Goal: Transaction & Acquisition: Download file/media

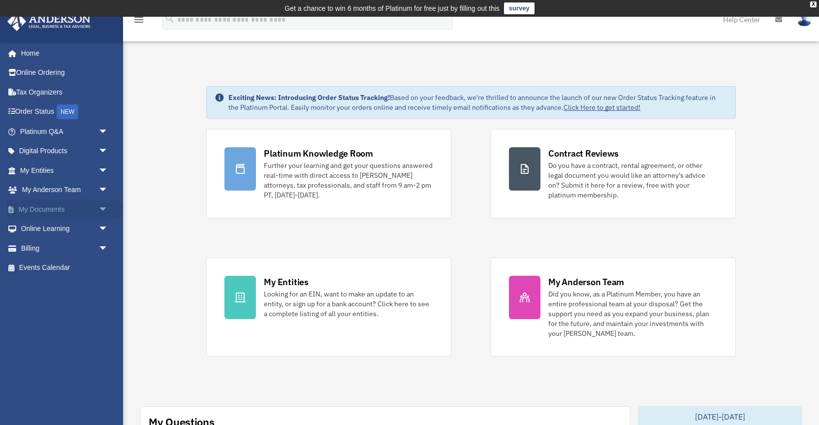
click at [47, 206] on link "My Documents arrow_drop_down" at bounding box center [65, 209] width 116 height 20
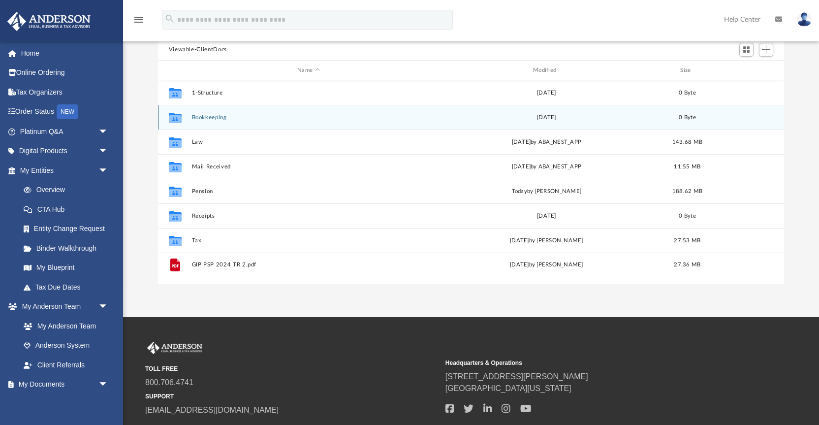
scroll to position [165, 0]
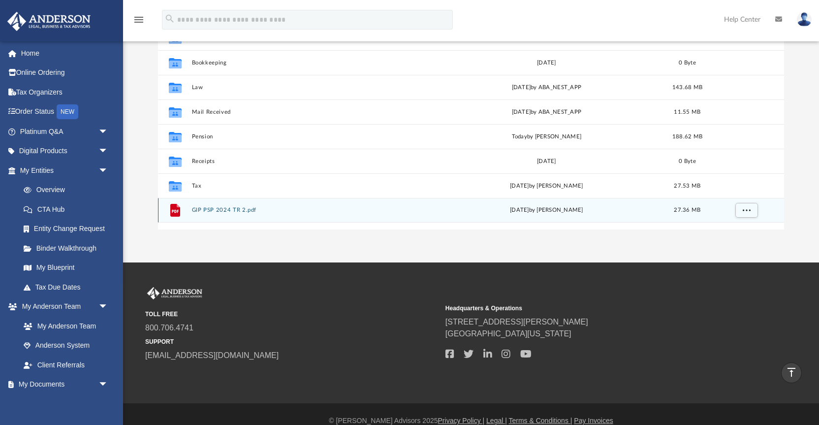
click at [239, 214] on div "File GIP PSP 2024 TR 2.pdf Thu Jul 17 2025 by Michael Dean Bock 27.36 MB" at bounding box center [471, 210] width 627 height 25
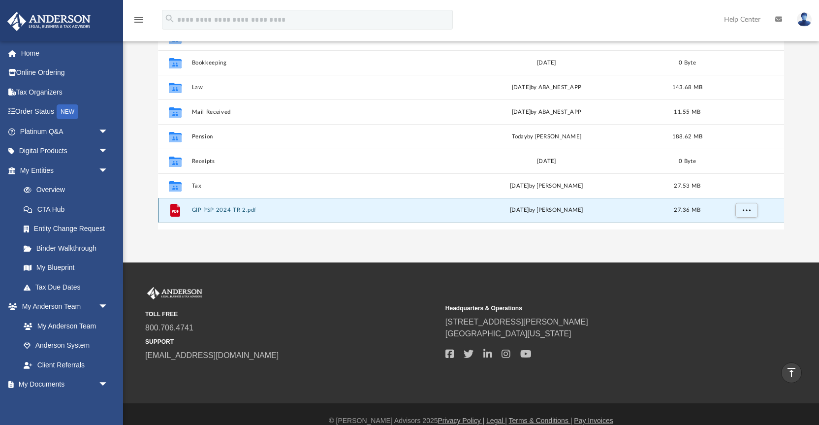
click at [209, 210] on button "GIP PSP 2024 TR 2.pdf" at bounding box center [309, 210] width 234 height 6
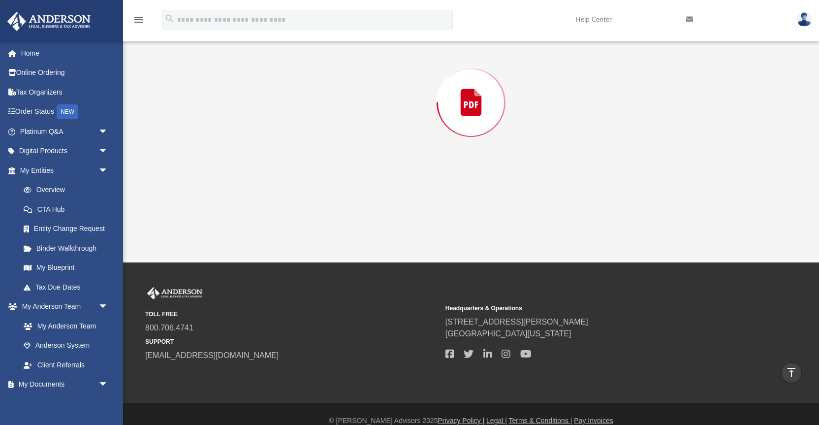
click at [209, 210] on div "Preview" at bounding box center [471, 102] width 627 height 254
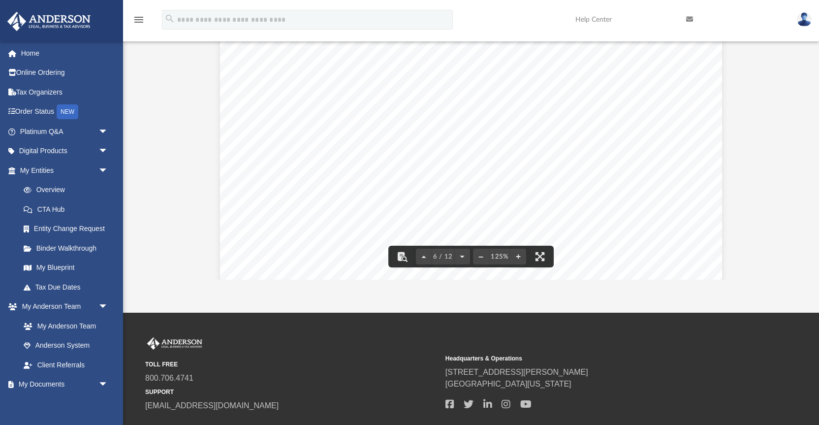
scroll to position [3570, 0]
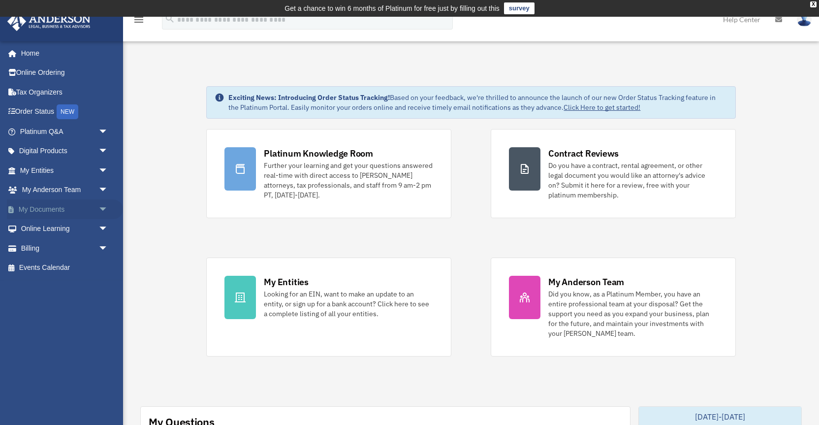
click at [48, 209] on link "My Documents arrow_drop_down" at bounding box center [65, 209] width 116 height 20
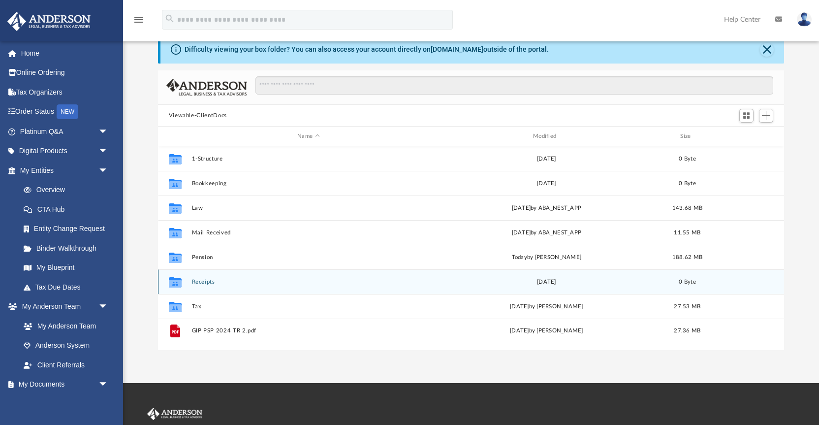
scroll to position [46, 0]
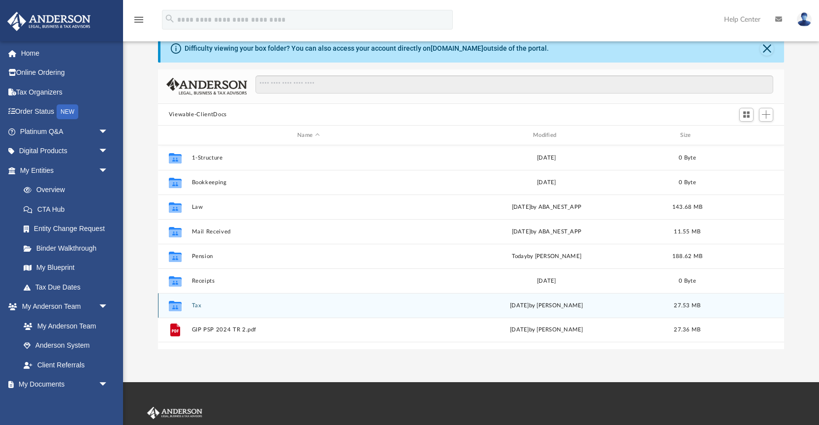
click at [200, 301] on div "Collaborated Folder Tax [DATE] by [PERSON_NAME] 27.53 MB" at bounding box center [471, 305] width 627 height 25
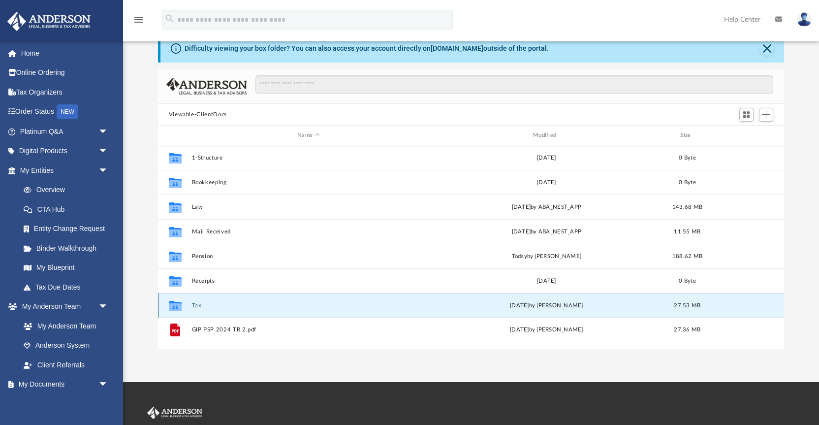
click at [199, 304] on button "Tax" at bounding box center [309, 305] width 234 height 6
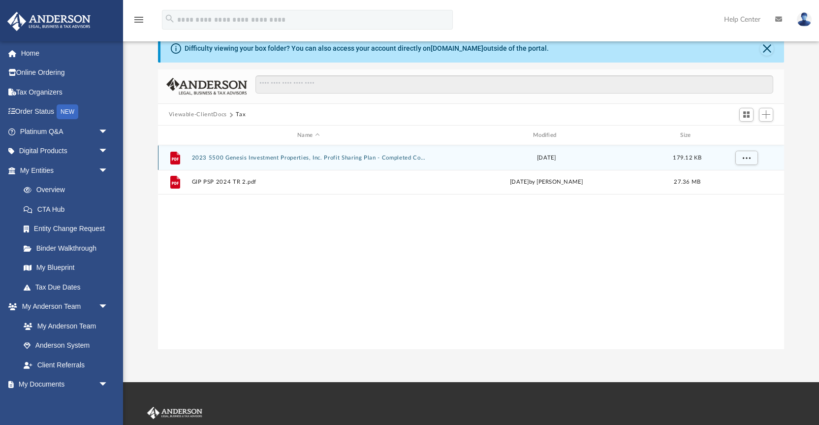
click at [238, 154] on div "File 2023 5500 Genesis Investment Properties, Inc. Profit Sharing Plan - Comple…" at bounding box center [471, 157] width 627 height 25
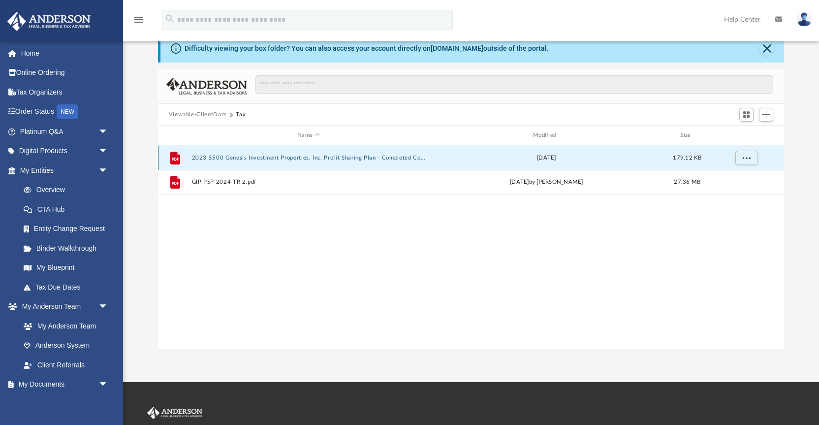
click at [238, 155] on button "2023 5500 Genesis Investment Properties, Inc. Profit Sharing Plan - Completed C…" at bounding box center [309, 158] width 234 height 6
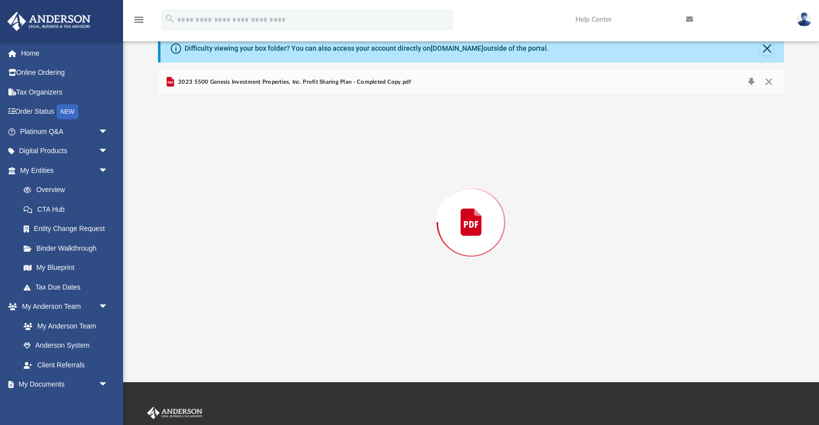
click at [238, 155] on div "Preview" at bounding box center [471, 222] width 627 height 254
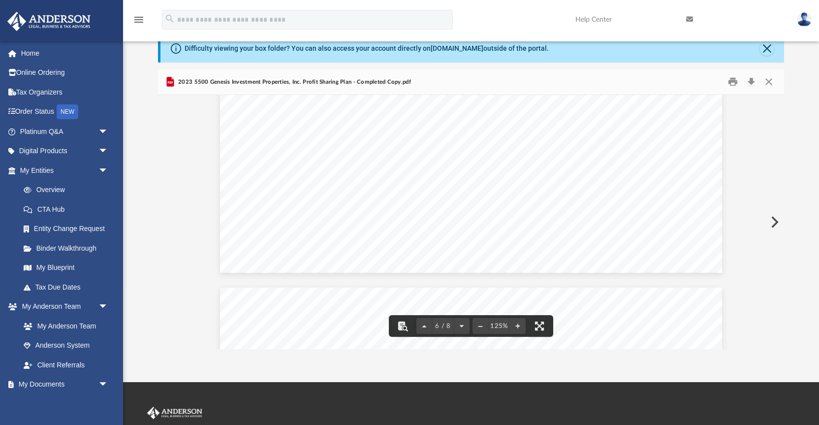
scroll to position [3712, 0]
